Goal: Navigation & Orientation: Find specific page/section

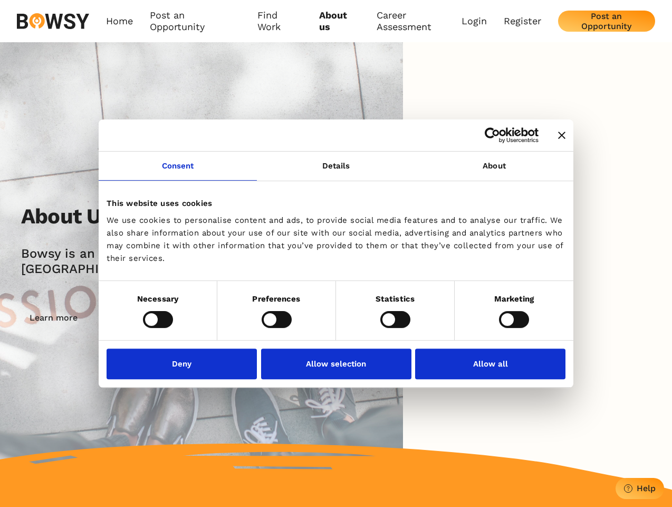
click at [558, 136] on icon "Close banner" at bounding box center [561, 134] width 7 height 7
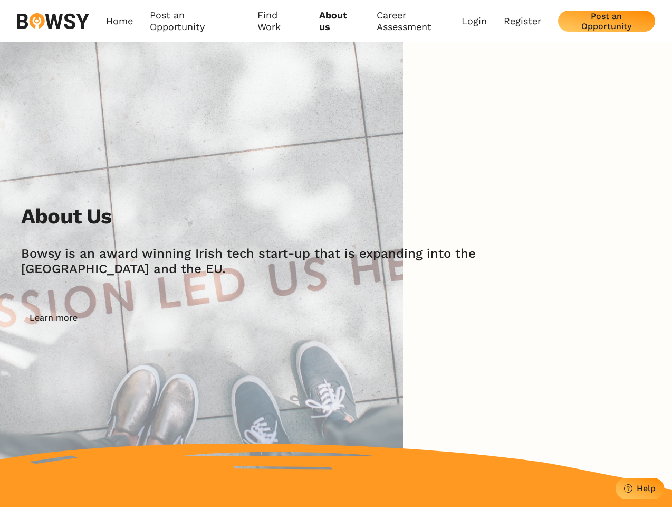
click at [178, 172] on link "Consent" at bounding box center [178, 165] width 158 height 29
click at [336, 172] on img at bounding box center [201, 266] width 403 height 448
click at [495, 172] on div "About Us [PERSON_NAME] is an award winning Irish tech start-up that is expandin…" at bounding box center [336, 266] width 672 height 448
click at [158, 319] on div "About Us [PERSON_NAME] is an award winning Irish tech start-up that is expandin…" at bounding box center [346, 266] width 651 height 125
click at [277, 319] on div "About Us [PERSON_NAME] is an award winning Irish tech start-up that is expandin…" at bounding box center [346, 266] width 651 height 125
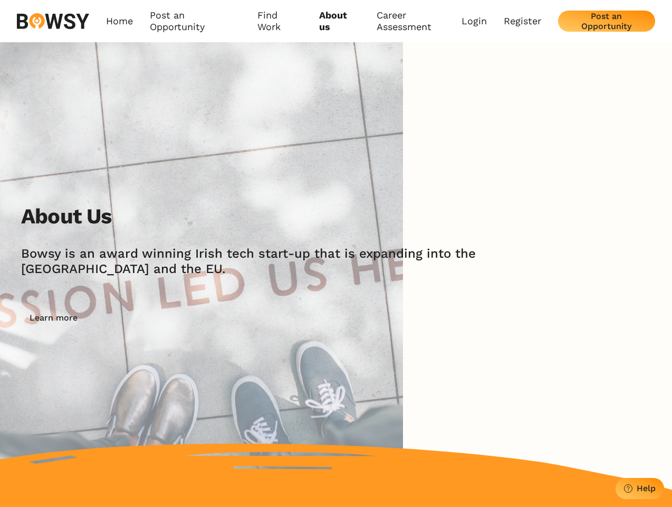
click at [395, 319] on div "About Us [PERSON_NAME] is an award winning Irish tech start-up that is expandin…" at bounding box center [346, 266] width 651 height 125
click at [514, 319] on div "About Us [PERSON_NAME] is an award winning Irish tech start-up that is expandin…" at bounding box center [346, 266] width 651 height 125
click at [185, 363] on img at bounding box center [201, 266] width 403 height 448
click at [336, 363] on img at bounding box center [201, 266] width 403 height 448
